Goal: Task Accomplishment & Management: Complete application form

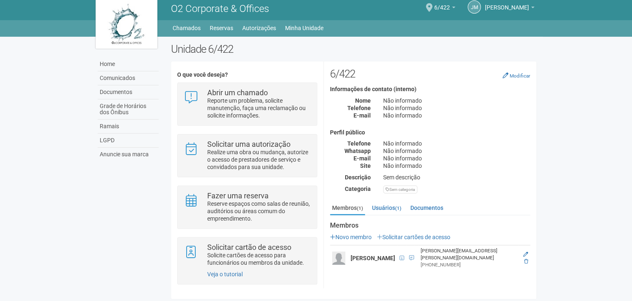
scroll to position [6, 0]
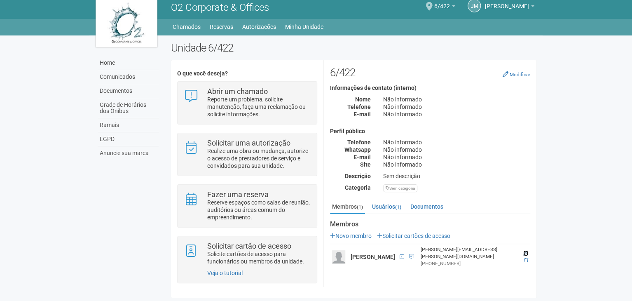
click at [524, 254] on icon at bounding box center [525, 252] width 5 height 5
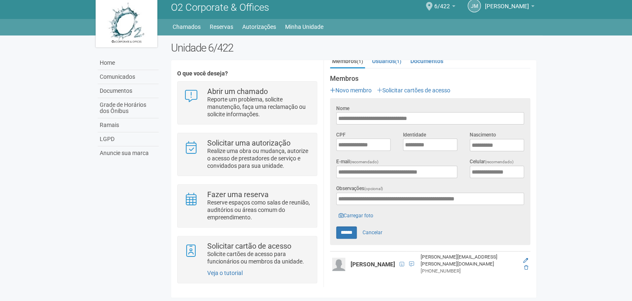
scroll to position [148, 0]
click at [356, 212] on link "Carregar foto" at bounding box center [356, 215] width 40 height 9
click at [346, 214] on link "Carregar foto" at bounding box center [356, 215] width 40 height 9
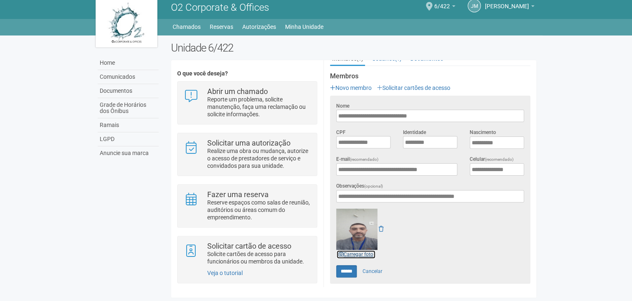
scroll to position [189, 0]
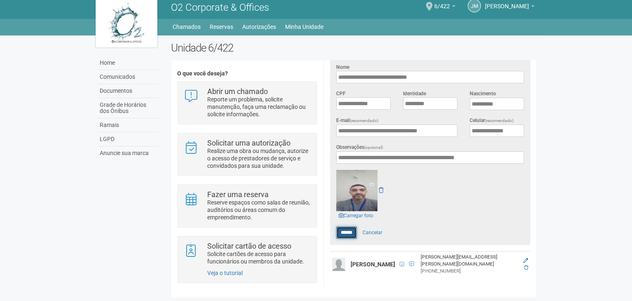
click at [343, 228] on input "******" at bounding box center [346, 232] width 21 height 12
type input "******"
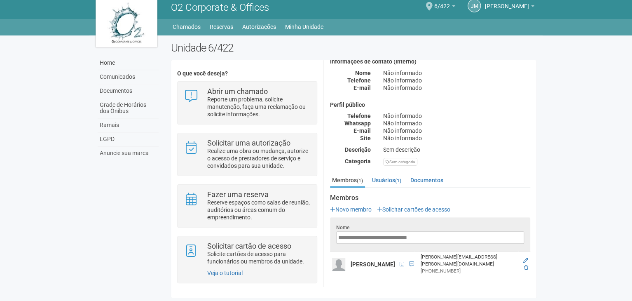
scroll to position [0, 0]
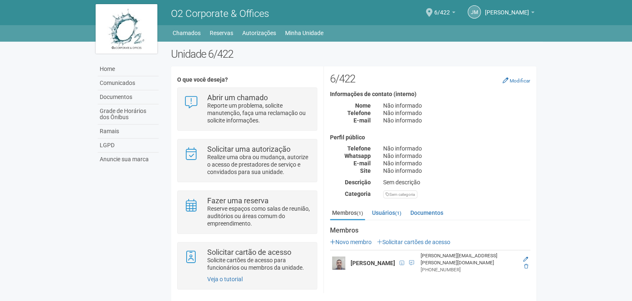
scroll to position [6, 0]
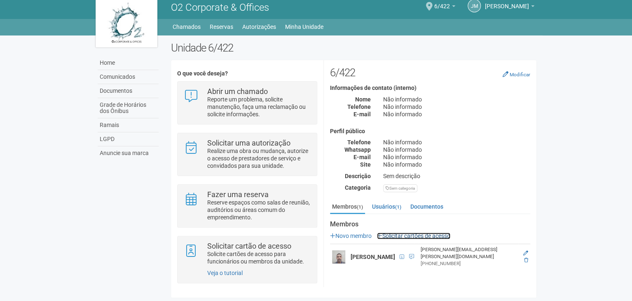
click at [432, 233] on link "Solicitar cartões de acesso" at bounding box center [413, 235] width 73 height 7
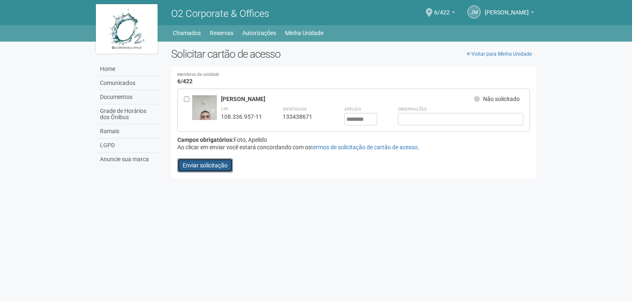
drag, startPoint x: 212, startPoint y: 165, endPoint x: 415, endPoint y: 114, distance: 209.7
click at [415, 114] on form "MARCIANO DE SOUZA RAMOS DE ARAUJO Não solicitado CPF 108.336.957-11 Identidade …" at bounding box center [353, 131] width 353 height 84
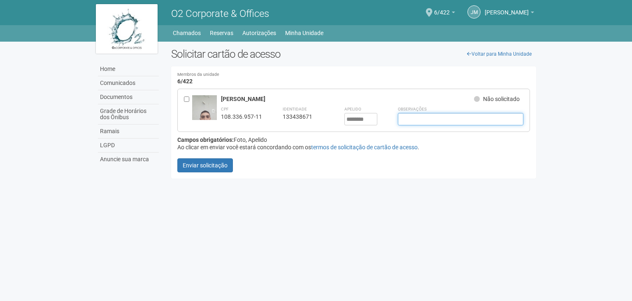
click at [415, 117] on input "text" at bounding box center [461, 119] width 126 height 12
type input "**********"
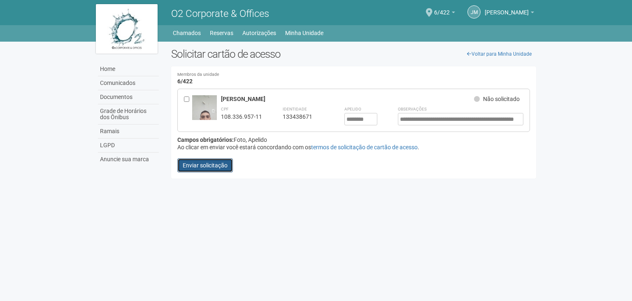
click at [195, 158] on button "Enviar solicitação" at bounding box center [205, 165] width 56 height 14
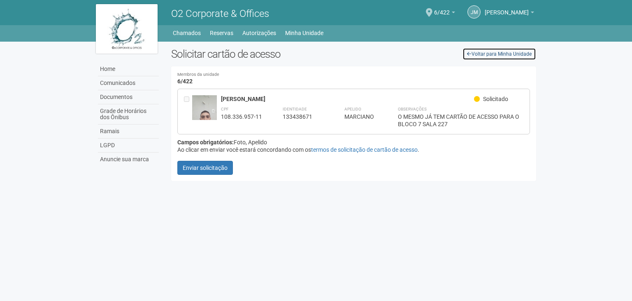
click at [512, 50] on link "Voltar para Minha Unidade" at bounding box center [500, 54] width 74 height 12
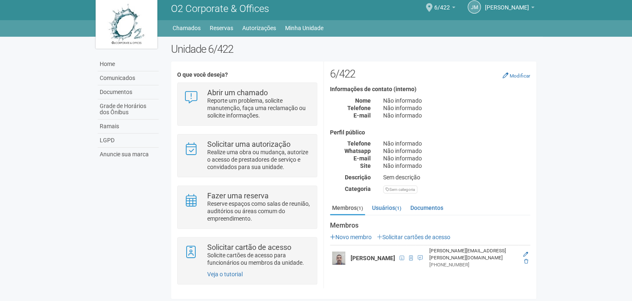
scroll to position [6, 0]
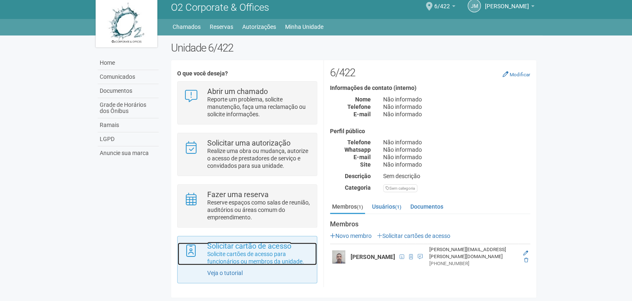
click at [240, 251] on p "Solicite cartões de acesso para funcionários ou membros da unidade." at bounding box center [258, 257] width 103 height 15
